Goal: Complete application form: Complete application form

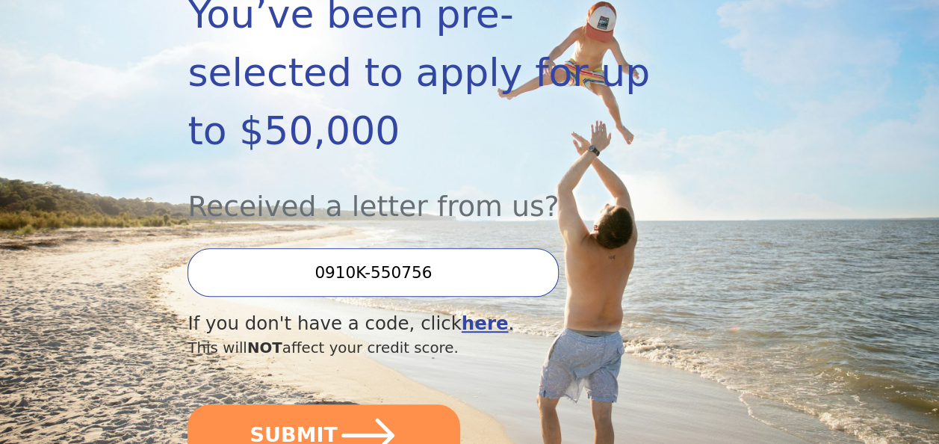
scroll to position [299, 0]
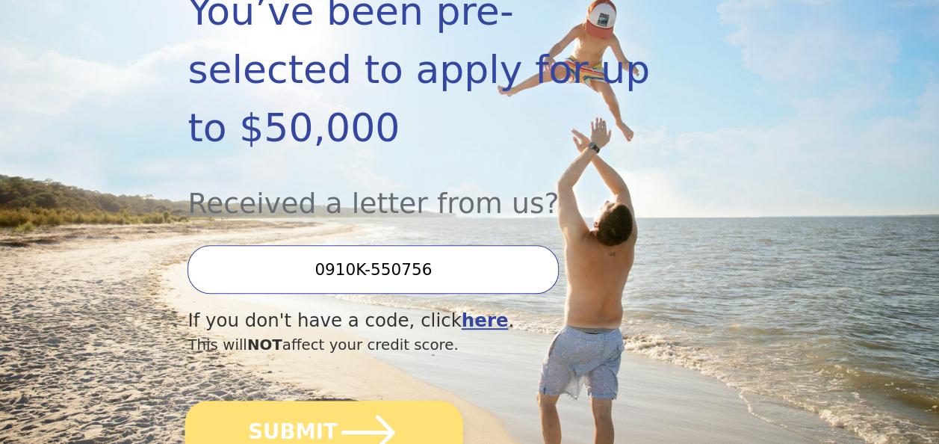
click at [277, 400] on button "SUBMIT" at bounding box center [324, 432] width 278 height 64
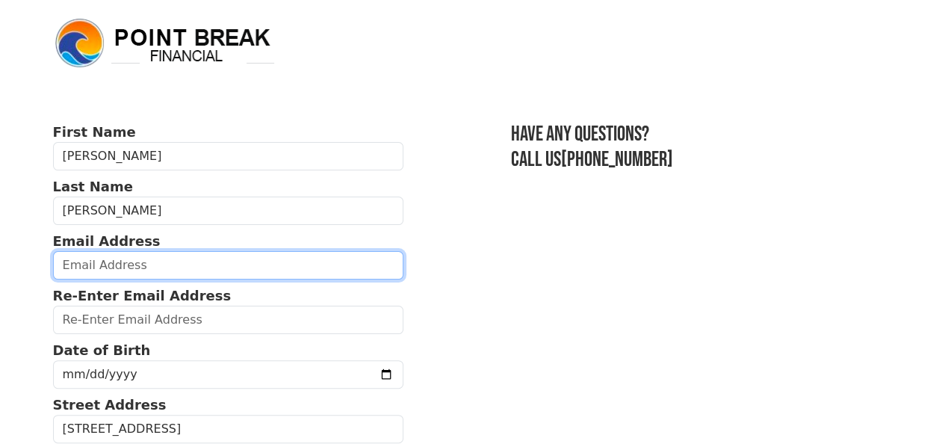
click at [255, 260] on input "email" at bounding box center [228, 265] width 351 height 28
type input "claudia@parkpl.co"
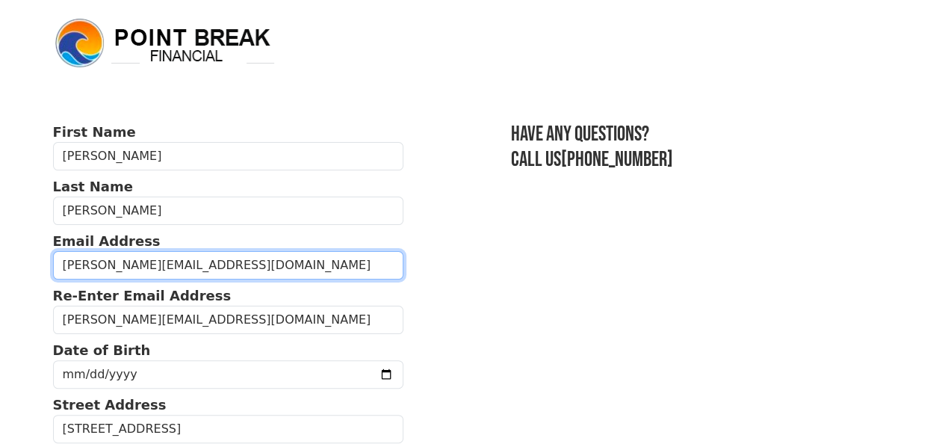
type input "(305) 898-9079"
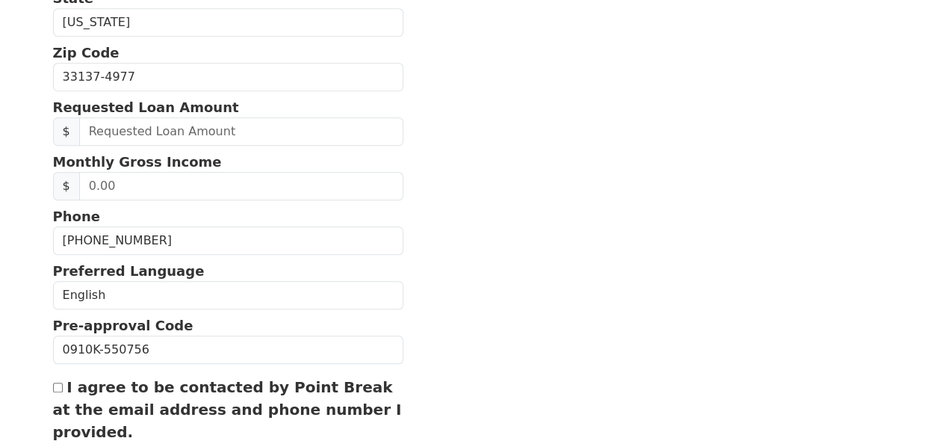
scroll to position [528, 0]
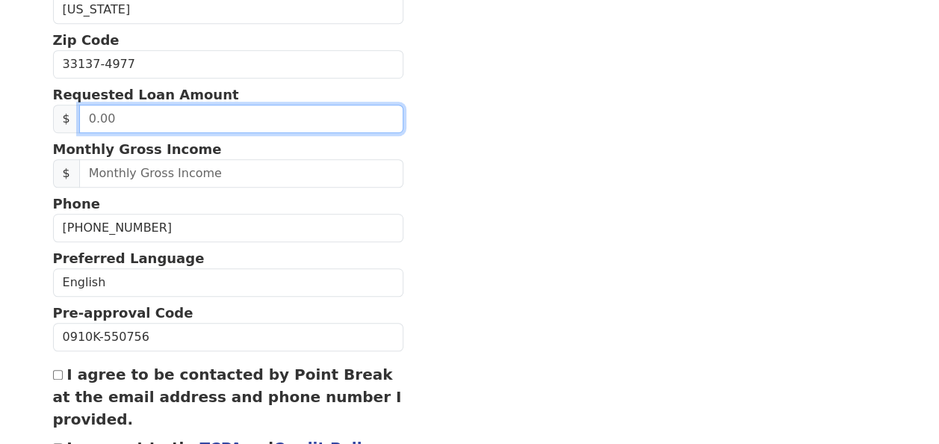
click at [190, 123] on input "text" at bounding box center [241, 119] width 324 height 28
type input "4,000.00"
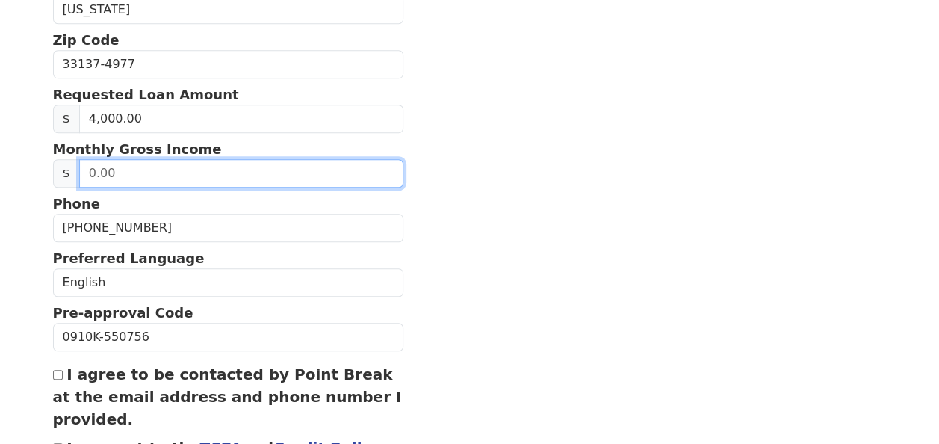
click at [368, 179] on input "text" at bounding box center [241, 173] width 324 height 28
type input "5,000.00"
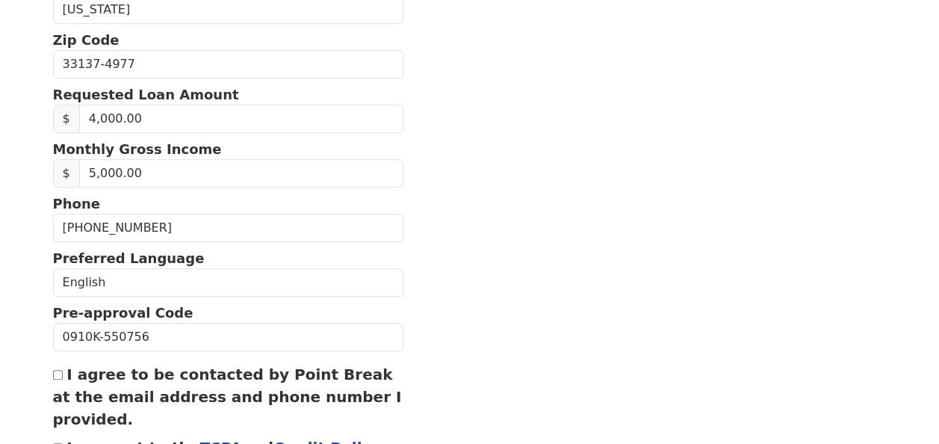
click at [515, 238] on section "First Name Claudia Last Name Zamarripa Email Address claudia@parkpl.co Re-Enter…" at bounding box center [470, 65] width 834 height 942
click at [429, 406] on section "First Name Claudia Last Name Zamarripa Email Address claudia@parkpl.co Re-Enter…" at bounding box center [470, 65] width 834 height 942
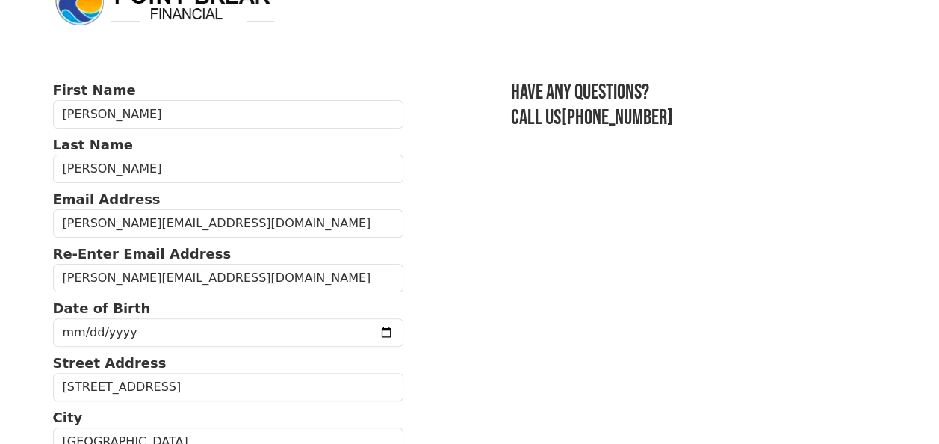
scroll to position [0, 0]
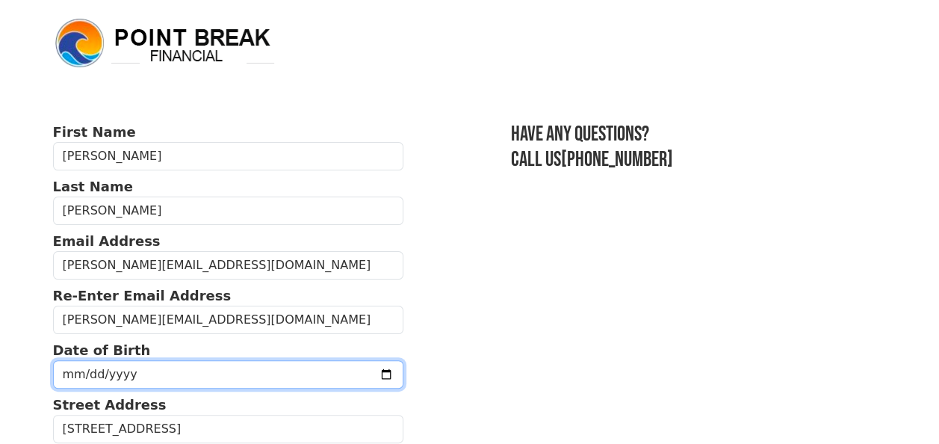
click at [247, 371] on input "date" at bounding box center [228, 374] width 351 height 28
type input "1968-01-17"
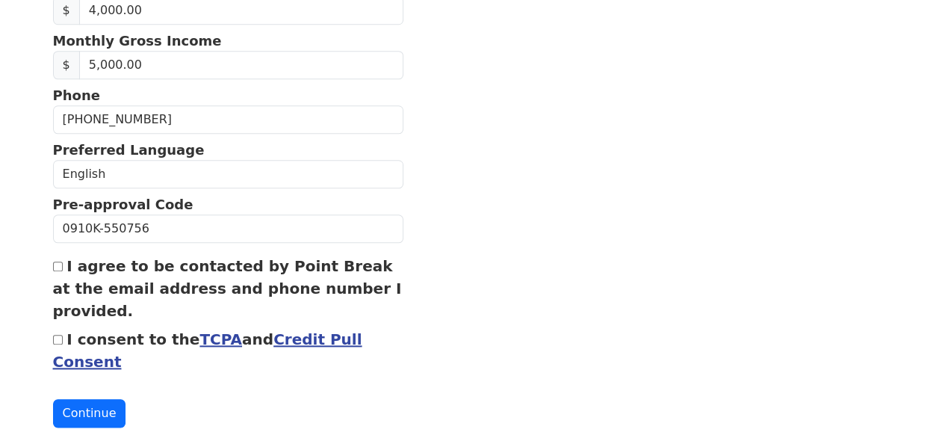
scroll to position [653, 0]
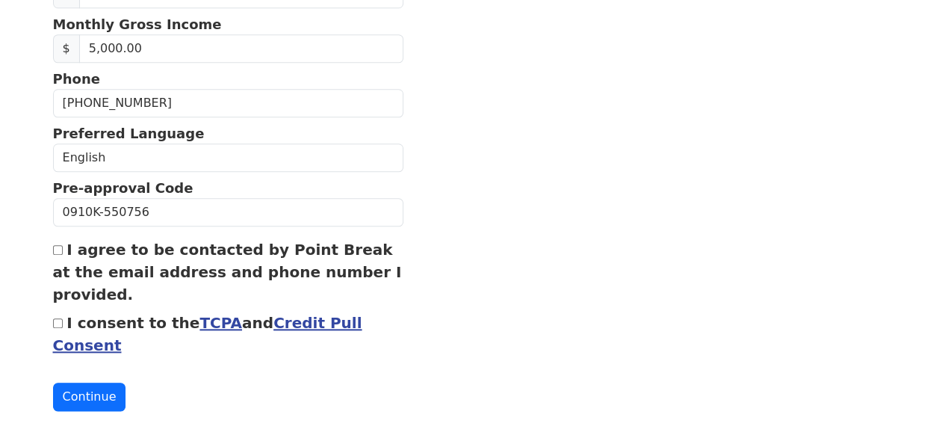
click at [61, 245] on input "I agree to be contacted by Point Break at the email address and phone number I …" at bounding box center [58, 250] width 10 height 10
checkbox input "true"
click at [55, 318] on input "I consent to the TCPA and Credit Pull Consent" at bounding box center [58, 323] width 10 height 10
checkbox input "true"
click at [85, 392] on button "Continue" at bounding box center [89, 397] width 73 height 28
